Goal: Find specific fact

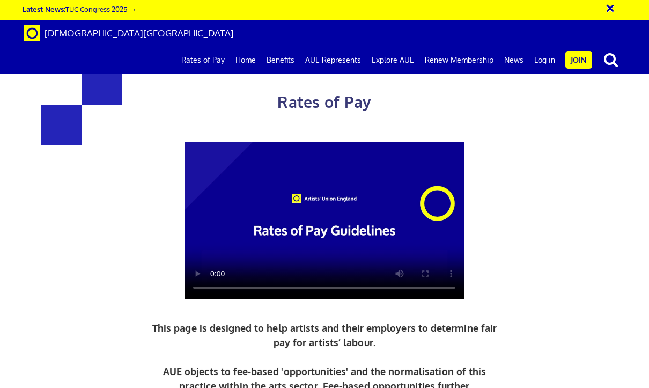
scroll to position [540, 0]
drag, startPoint x: 364, startPoint y: 246, endPoint x: 453, endPoint y: 250, distance: 88.6
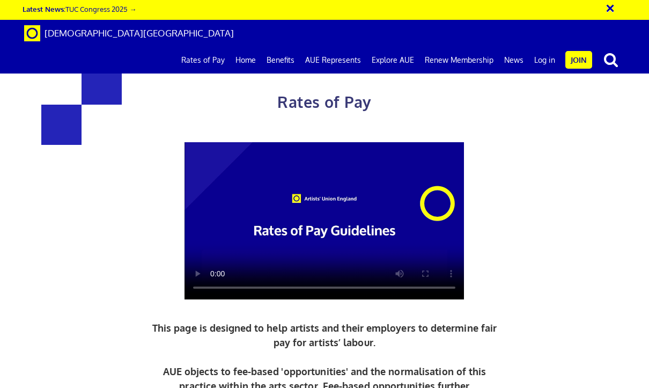
drag, startPoint x: 351, startPoint y: 248, endPoint x: 475, endPoint y: 253, distance: 124.6
copy h3 "£387.21 a day"
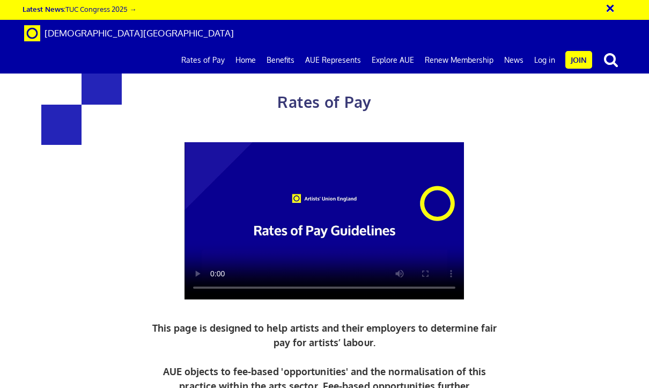
scroll to position [1498, 0]
drag, startPoint x: 433, startPoint y: 245, endPoint x: 482, endPoint y: 246, distance: 48.8
copy span "£50,689.77"
